Goal: Task Accomplishment & Management: Complete application form

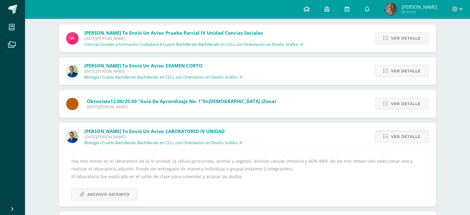
scroll to position [2264, 0]
drag, startPoint x: 0, startPoint y: 0, endPoint x: 325, endPoint y: 12, distance: 325.7
click at [309, 12] on icon at bounding box center [306, 9] width 6 height 6
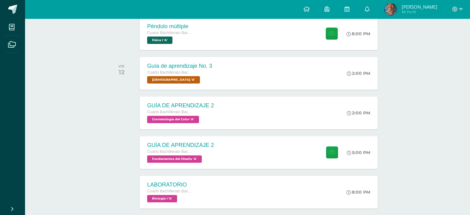
scroll to position [185, 0]
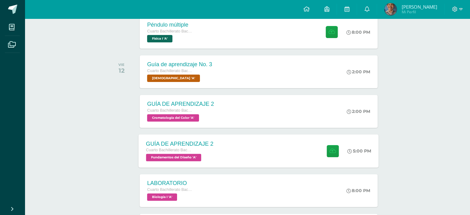
click at [271, 158] on div "GUÍA DE APRENDIZAJE 2 Cuarto Bachillerato Bachillerato en CCLL con Orientación …" at bounding box center [259, 150] width 240 height 33
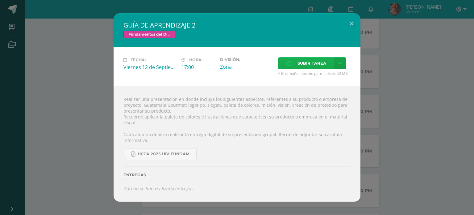
click at [315, 64] on span "Subir tarea" at bounding box center [312, 62] width 29 height 11
click at [0, 0] on input "Subir tarea" at bounding box center [0, 0] width 0 height 0
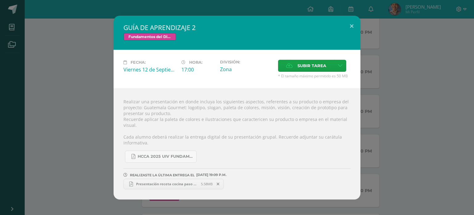
click at [170, 183] on span "Presentación receta cocina paso a paso elegante y versátil fondo beige.pdf" at bounding box center [167, 183] width 68 height 5
click at [350, 24] on button at bounding box center [352, 26] width 18 height 21
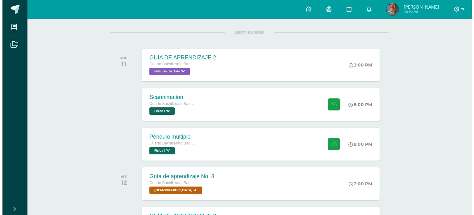
scroll to position [74, 0]
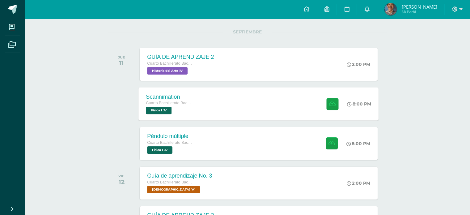
click at [219, 104] on div "Scannimation Cuarto Bachillerato Bachillerato en CCLL con Orientación en Diseño…" at bounding box center [259, 103] width 240 height 33
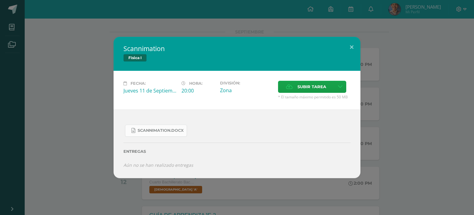
click at [169, 130] on span "Scannimation.docx" at bounding box center [161, 130] width 46 height 5
click at [315, 85] on span "Subir tarea" at bounding box center [312, 86] width 29 height 11
click at [0, 0] on input "Subir tarea" at bounding box center [0, 0] width 0 height 0
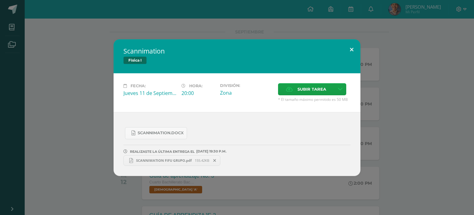
click at [352, 49] on button at bounding box center [352, 49] width 18 height 21
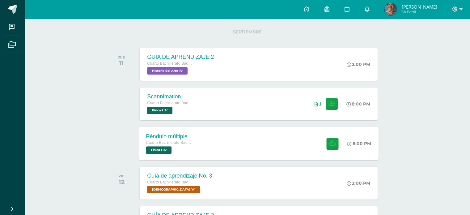
click at [289, 144] on div "Péndulo múltiple Cuarto Bachillerato Bachillerato en CCLL con Orientación en Di…" at bounding box center [259, 143] width 240 height 33
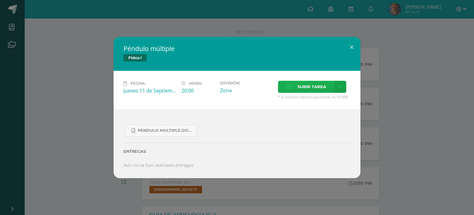
click at [310, 85] on span "Subir tarea" at bounding box center [312, 86] width 29 height 11
click at [0, 0] on input "Subir tarea" at bounding box center [0, 0] width 0 height 0
click at [298, 85] on span "Subir tarea" at bounding box center [312, 86] width 29 height 11
click at [0, 0] on input "Subir tarea" at bounding box center [0, 0] width 0 height 0
